Goal: Information Seeking & Learning: Find specific page/section

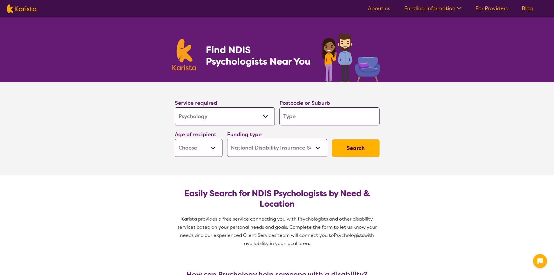
select select "Psychology"
select select "NDIS"
select select "Psychology"
select select "NDIS"
click at [299, 119] on input "search" at bounding box center [329, 116] width 100 height 18
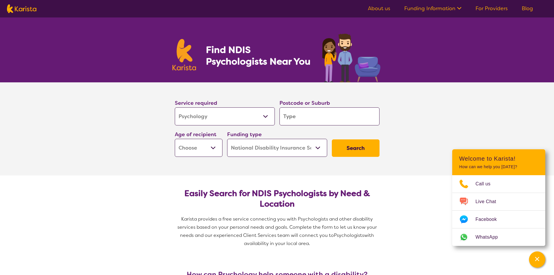
type input "3"
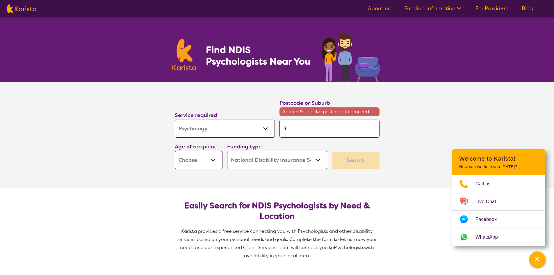
type input "30"
type input "305"
type input "3059"
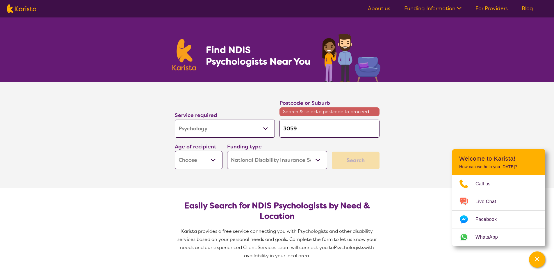
type input "3059"
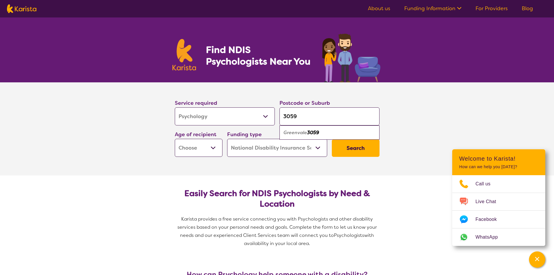
type input "3059"
click at [313, 128] on div "Greenvale 3059" at bounding box center [329, 132] width 94 height 11
click at [211, 145] on select "Early Childhood - 0 to 9 Child - 10 to 11 Adolescent - 12 to 17 Adult - 18 to 6…" at bounding box center [199, 148] width 48 height 18
select select "AS"
click at [175, 139] on select "Early Childhood - 0 to 9 Child - 10 to 11 Adolescent - 12 to 17 Adult - 18 to 6…" at bounding box center [199, 148] width 48 height 18
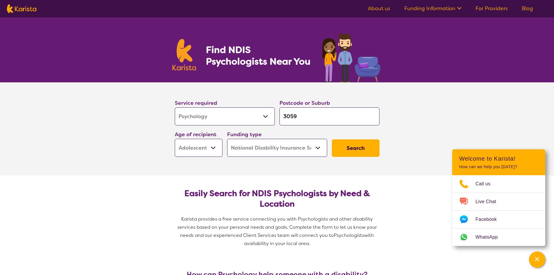
select select "AS"
click at [312, 151] on select "Home Care Package (HCP) National Disability Insurance Scheme (NDIS) I don't know" at bounding box center [277, 148] width 100 height 18
select select "i-don-t-know"
click at [227, 139] on select "Home Care Package (HCP) National Disability Insurance Scheme (NDIS) I don't know" at bounding box center [277, 148] width 100 height 18
select select "i-don-t-know"
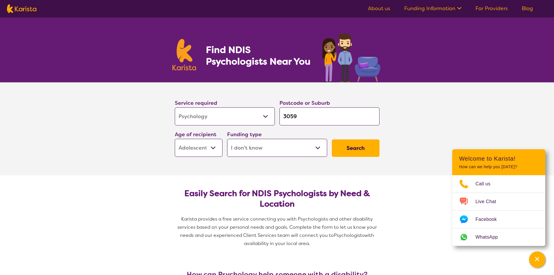
click at [358, 149] on button "Search" at bounding box center [356, 147] width 48 height 17
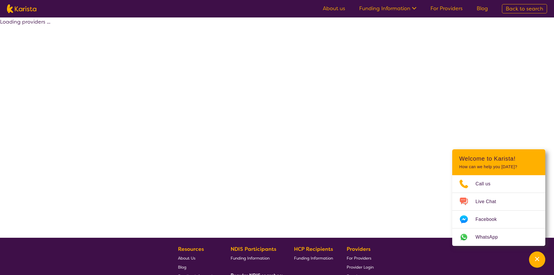
select select "Psychology"
select select "AS"
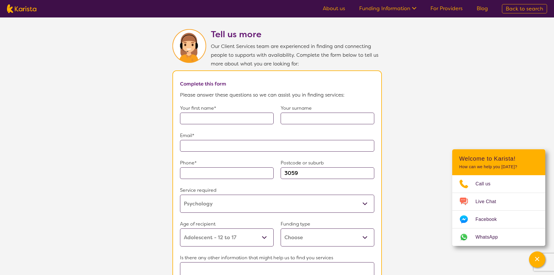
scroll to position [378, 0]
